Goal: Transaction & Acquisition: Purchase product/service

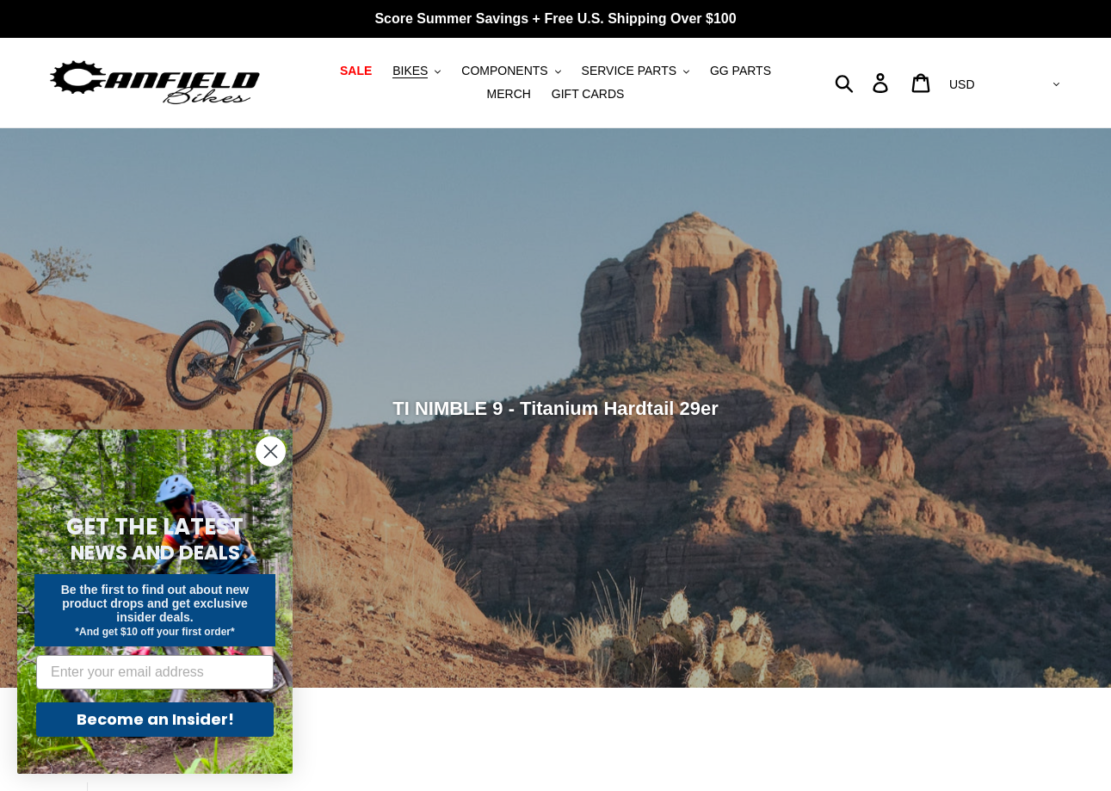
click at [268, 453] on icon "Close dialog" at bounding box center [271, 452] width 12 height 12
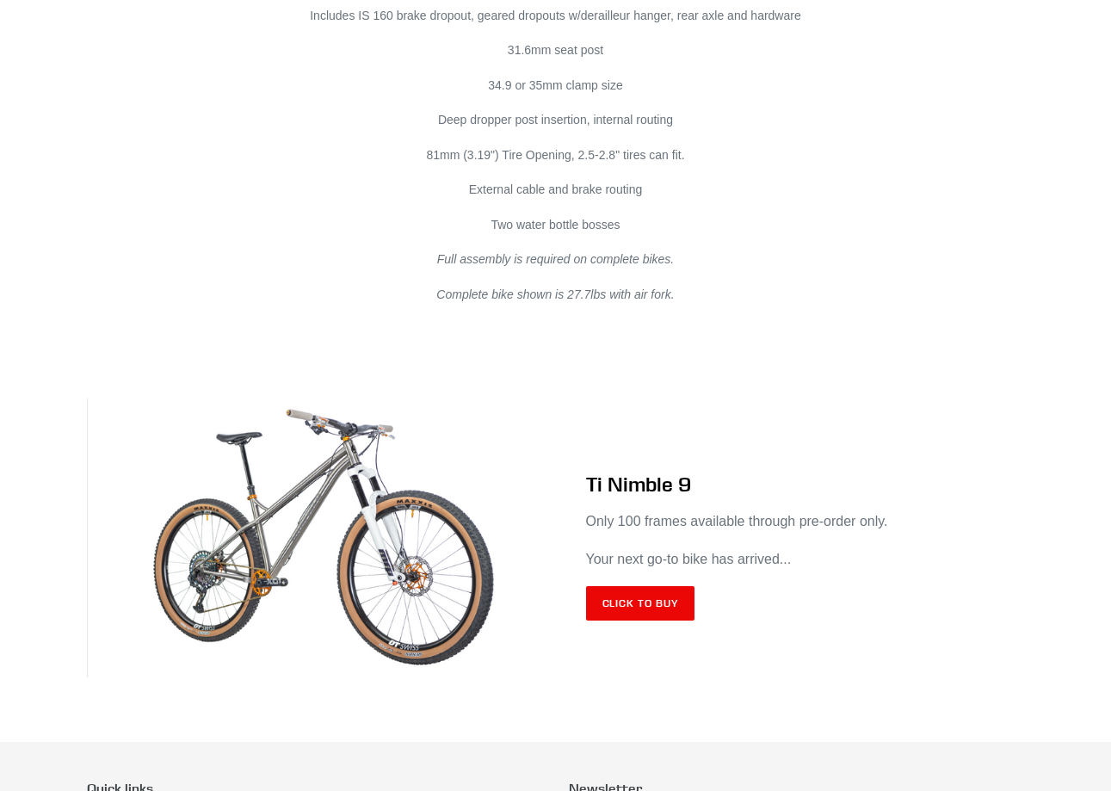
scroll to position [10093, 0]
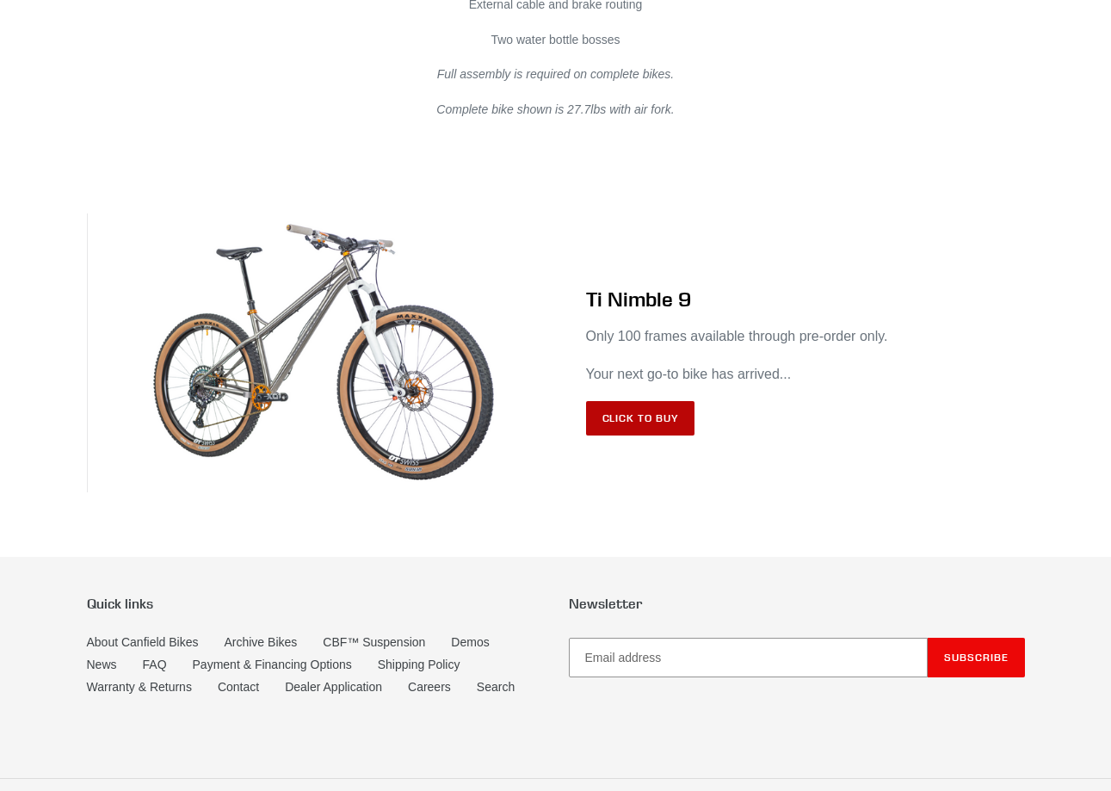
click at [652, 402] on link "Click to Buy" at bounding box center [640, 418] width 109 height 34
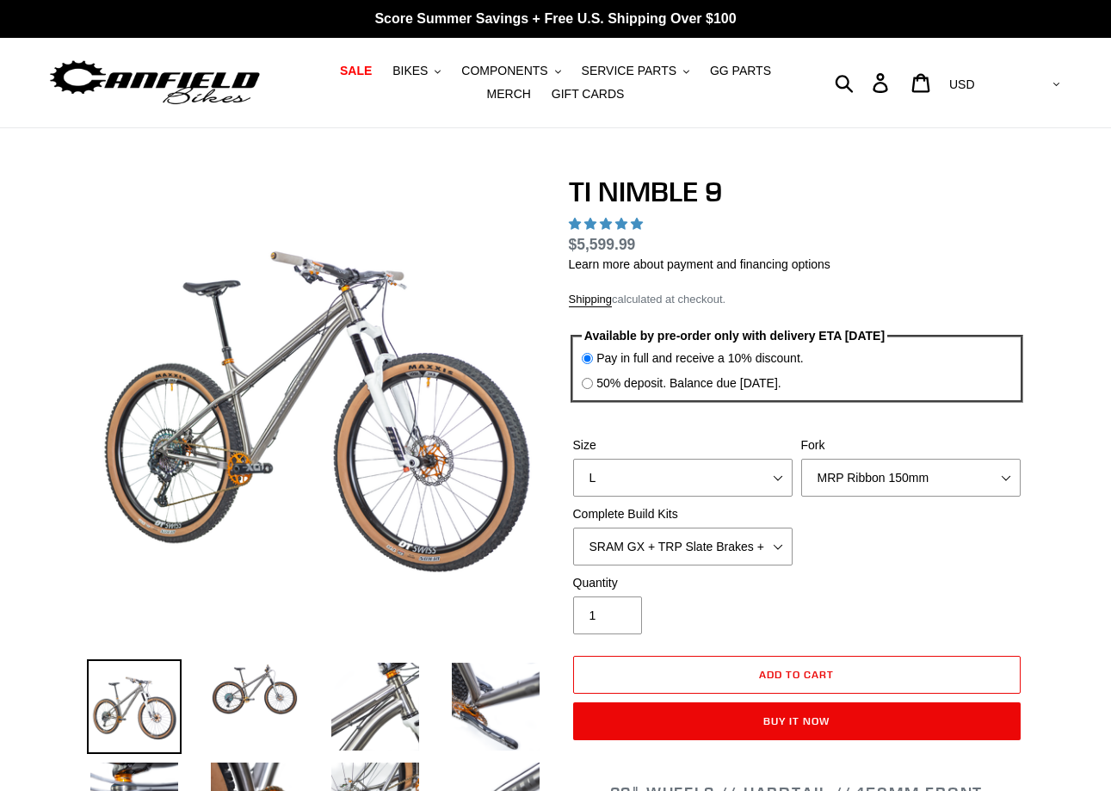
select select "highest-rating"
click at [573, 459] on select "S M L XL / XXL (Specify at checkout)" at bounding box center [682, 478] width 219 height 38
select select "M"
click option "M" at bounding box center [0, 0] width 0 height 0
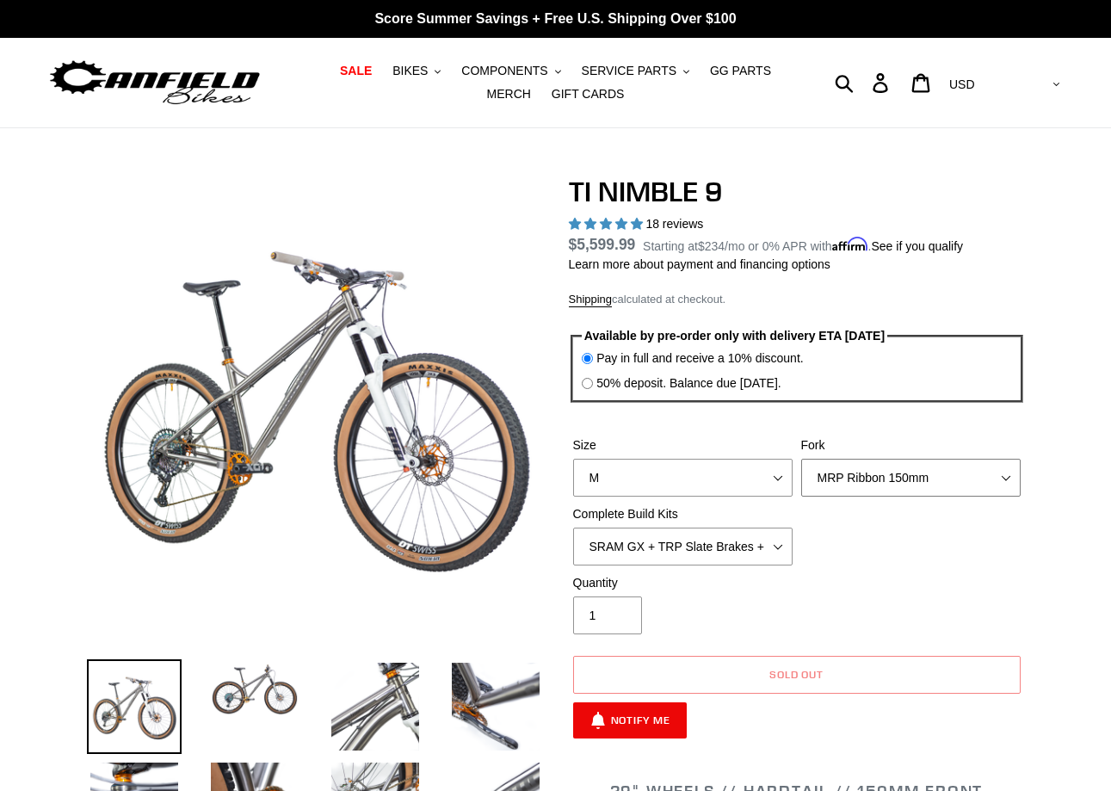
click at [801, 459] on select "MRP Ribbon 150mm RockShox Lyrik 150mm Fox Factory 36 150mm Cane Creek Helm 150m…" at bounding box center [910, 478] width 219 height 38
select select "Fork - None"
click option "Fork - None" at bounding box center [0, 0] width 0 height 0
click at [573, 527] on select "SRAM GX + TRP Slate Brakes + Rotors + e13 LG-1 Wheels SHIMANO XT + SHIMANO brak…" at bounding box center [682, 546] width 219 height 38
select select "Complete Build Kit - None (Contact us for Custom Builds)"
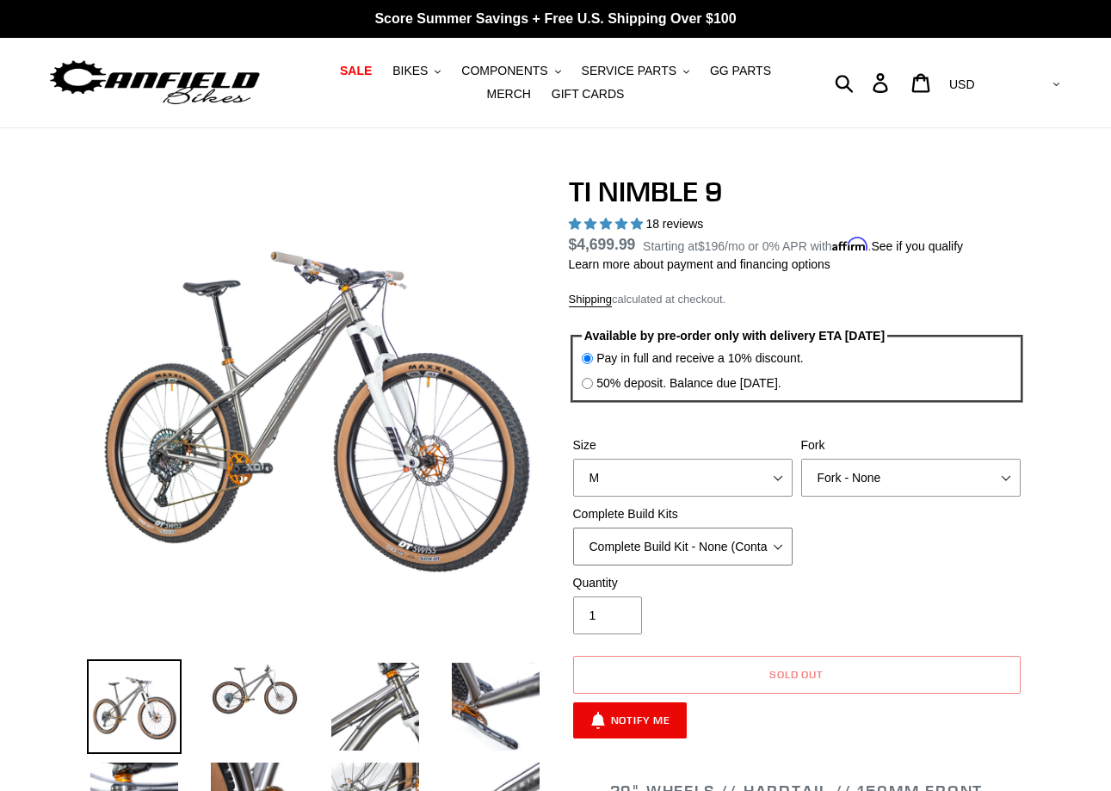
click option "Complete Build Kit - None (Contact us for Custom Builds)" at bounding box center [0, 0] width 0 height 0
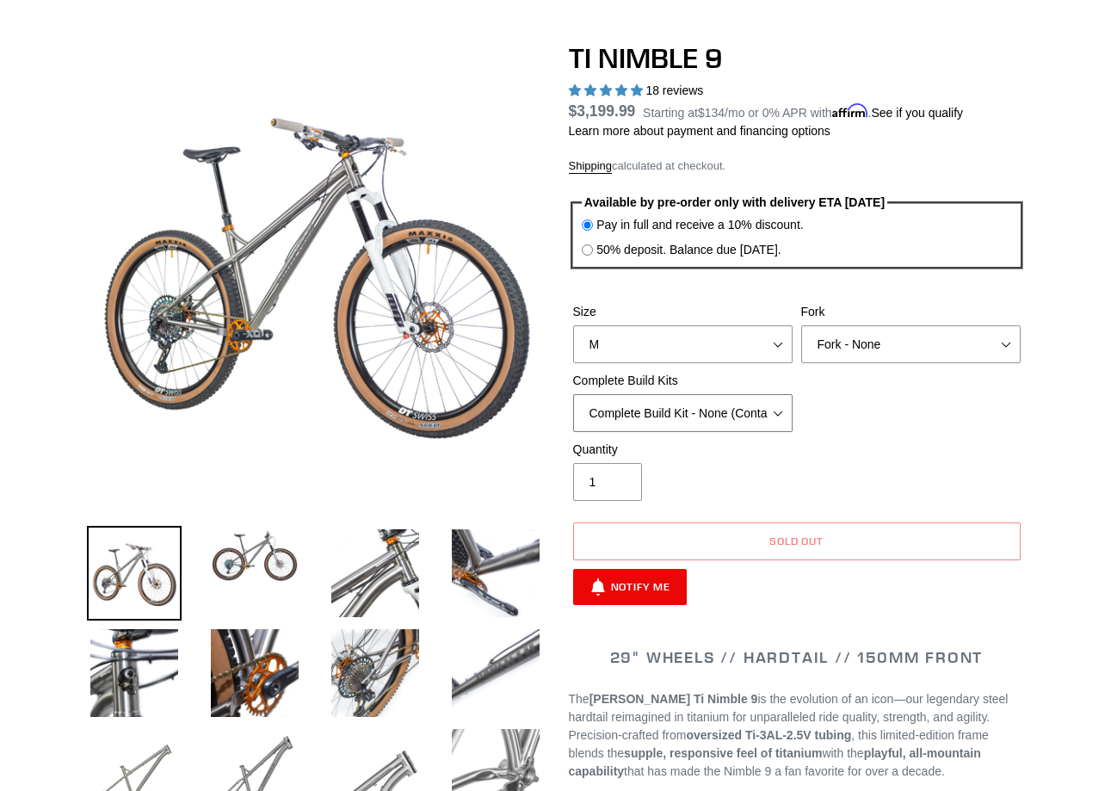
scroll to position [126, 0]
